Goal: Information Seeking & Learning: Learn about a topic

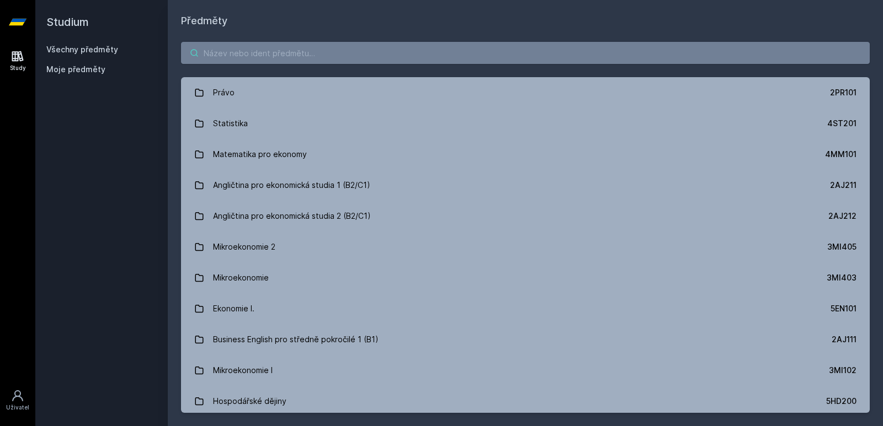
click at [260, 51] on input "search" at bounding box center [525, 53] width 688 height 22
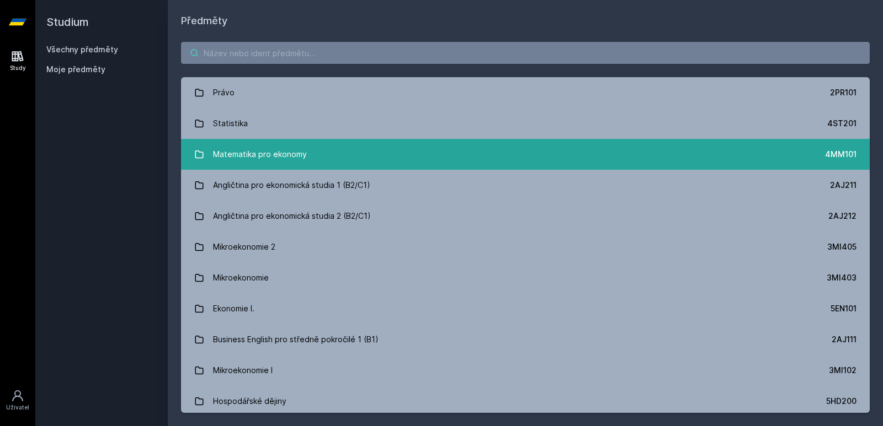
paste input "4IT337"
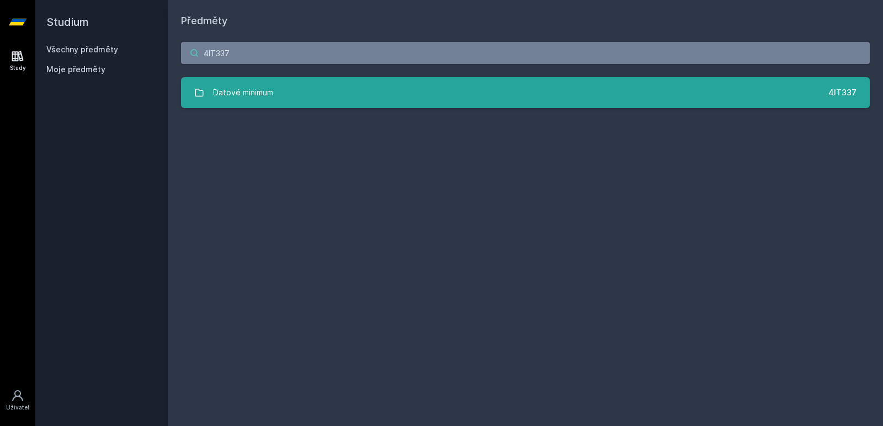
type input "4IT337"
click at [554, 101] on link "Datové minimum 4IT337" at bounding box center [525, 92] width 688 height 31
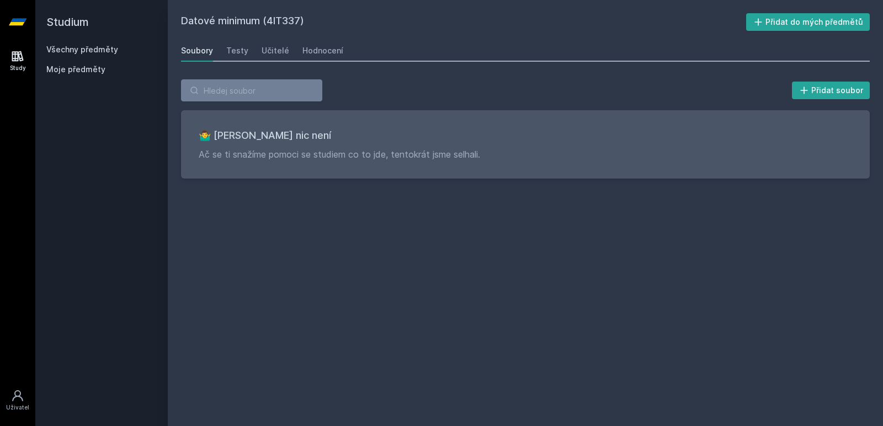
click at [246, 60] on div "Soubory Testy Učitelé Hodnocení" at bounding box center [525, 51] width 688 height 22
click at [241, 53] on div "Testy" at bounding box center [237, 50] width 22 height 11
click at [279, 49] on div "Učitelé" at bounding box center [275, 50] width 28 height 11
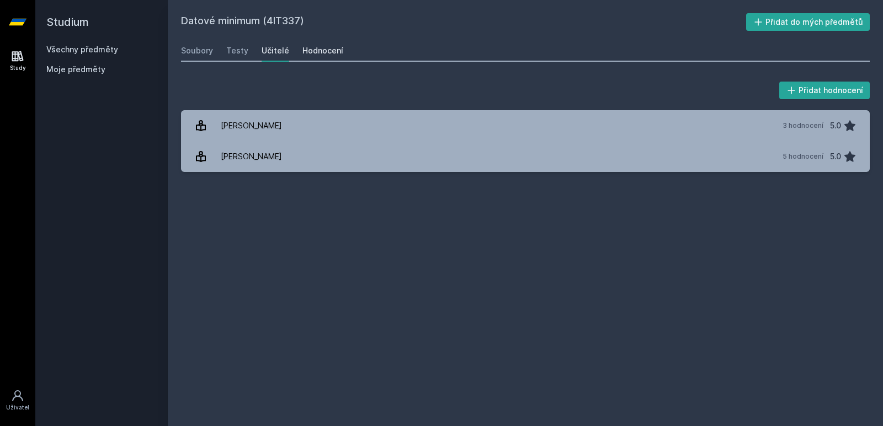
click at [306, 53] on div "Hodnocení" at bounding box center [322, 50] width 41 height 11
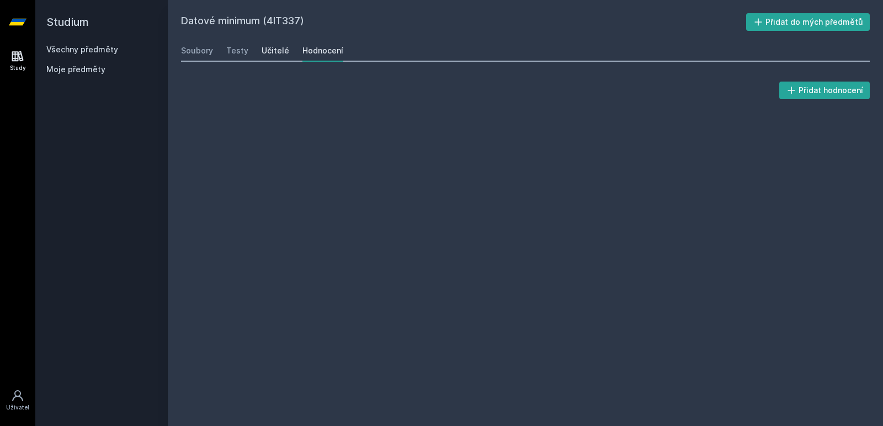
click at [271, 53] on div "Učitelé" at bounding box center [275, 50] width 28 height 11
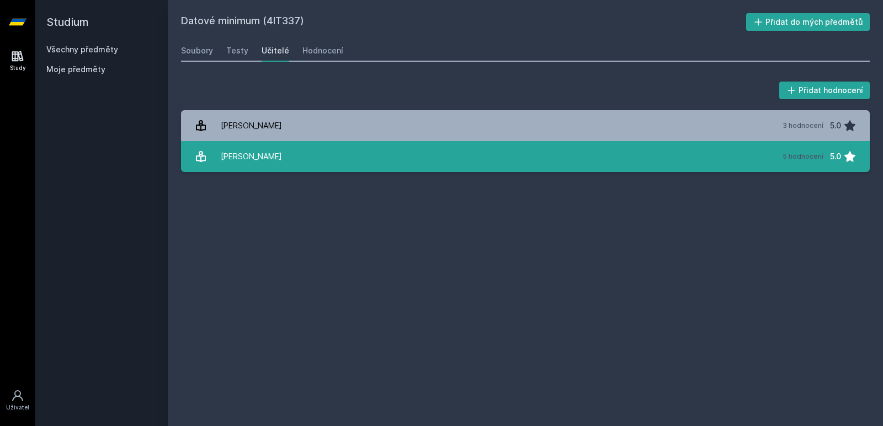
click at [284, 143] on link "[PERSON_NAME] 5 hodnocení 5.0" at bounding box center [525, 156] width 688 height 31
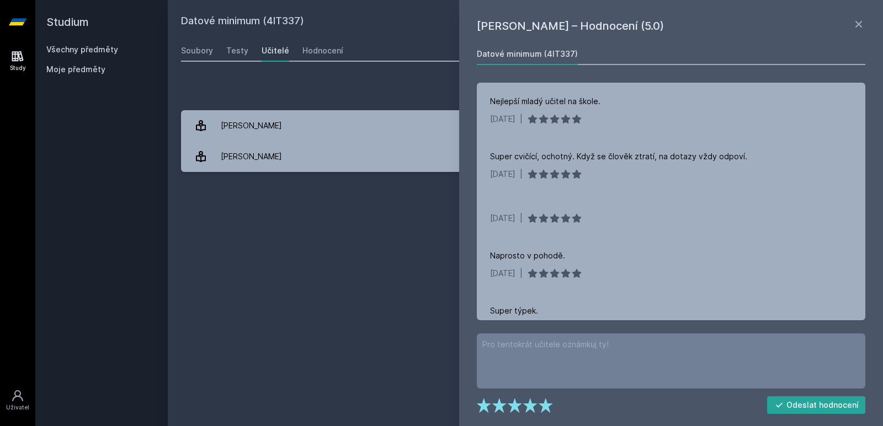
click at [314, 299] on div "Datové minimum (4IT337) Přidat do mých předmětů [GEOGRAPHIC_DATA] Testy Učitelé…" at bounding box center [525, 213] width 688 height 400
click at [861, 27] on icon at bounding box center [858, 24] width 7 height 7
